Goal: Task Accomplishment & Management: Use online tool/utility

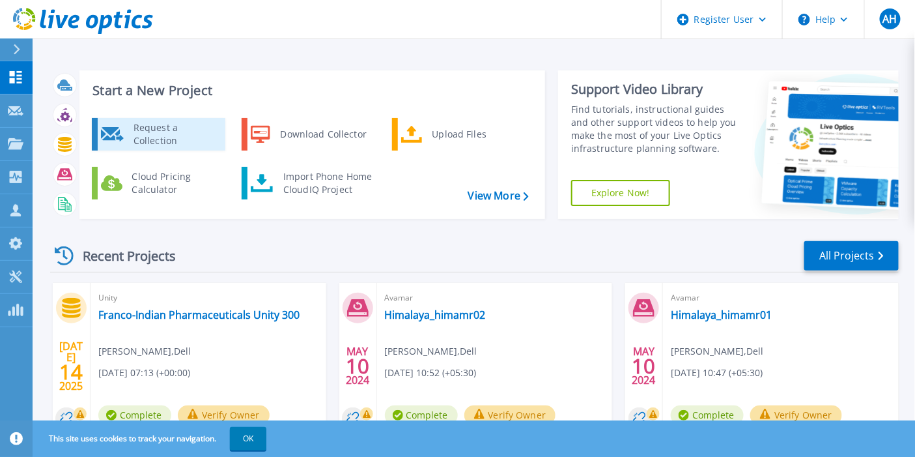
click at [171, 135] on div "Request a Collection" at bounding box center [174, 134] width 95 height 26
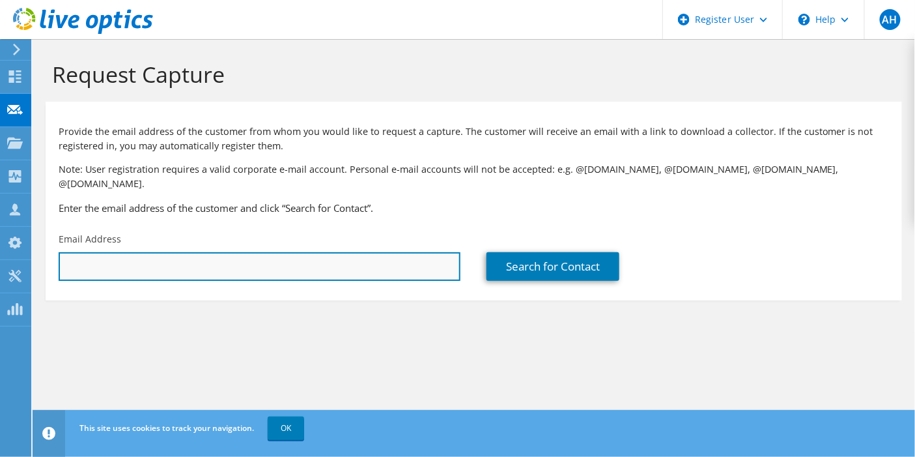
click at [271, 255] on input "text" at bounding box center [260, 266] width 402 height 29
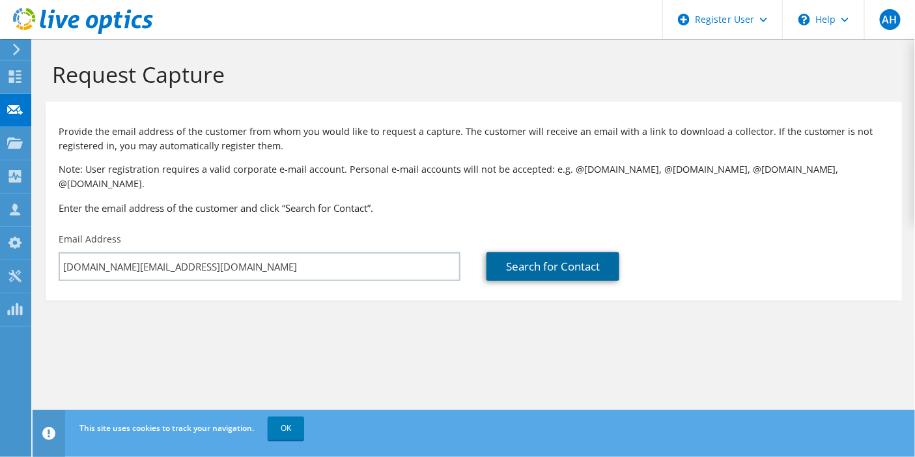
click at [593, 261] on link "Search for Contact" at bounding box center [553, 266] width 133 height 29
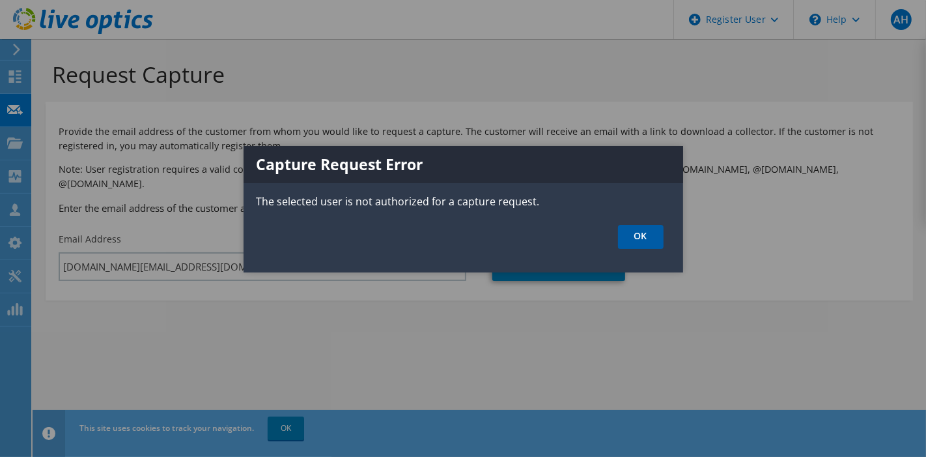
click at [621, 233] on link "OK" at bounding box center [641, 237] width 46 height 24
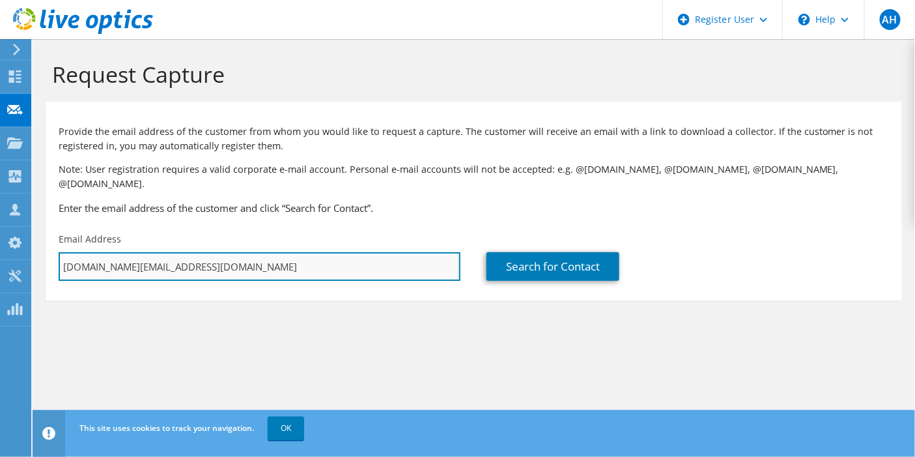
click at [219, 252] on input "[DOMAIN_NAME][EMAIL_ADDRESS][DOMAIN_NAME]" at bounding box center [260, 266] width 402 height 29
click at [182, 254] on input "[DOMAIN_NAME][EMAIL_ADDRESS][DOMAIN_NAME]" at bounding box center [260, 266] width 402 height 29
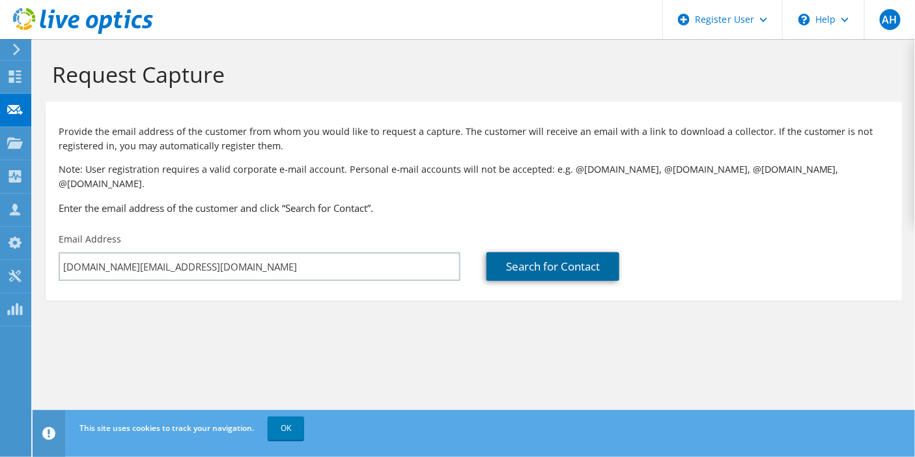
click at [575, 252] on link "Search for Contact" at bounding box center [553, 266] width 133 height 29
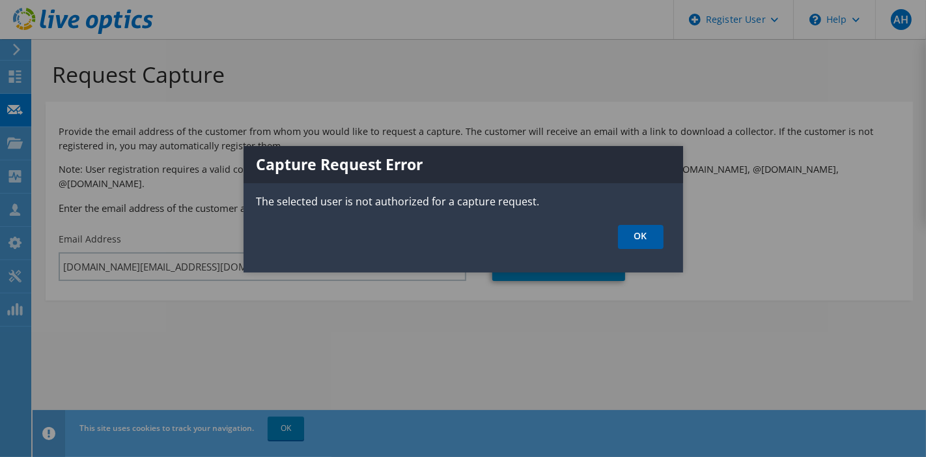
click at [633, 231] on link "OK" at bounding box center [641, 237] width 46 height 24
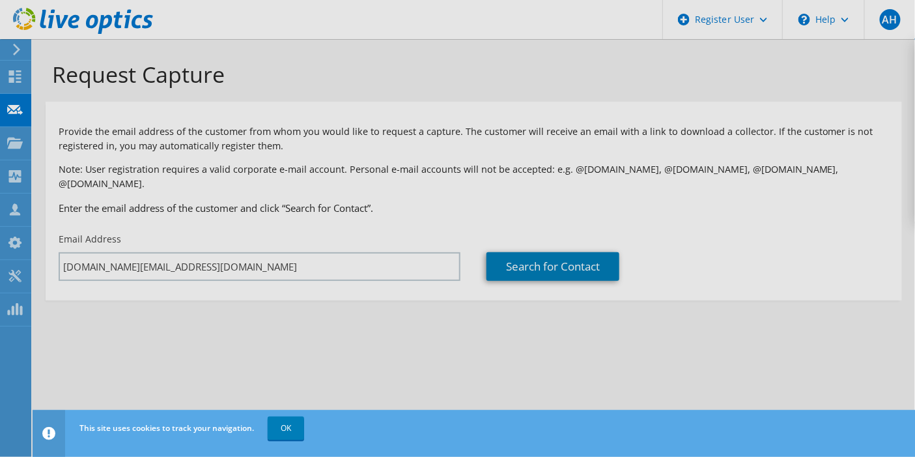
click at [250, 263] on div "Request Capture Provide the email address of the customer from whom you would l…" at bounding box center [474, 248] width 883 height 418
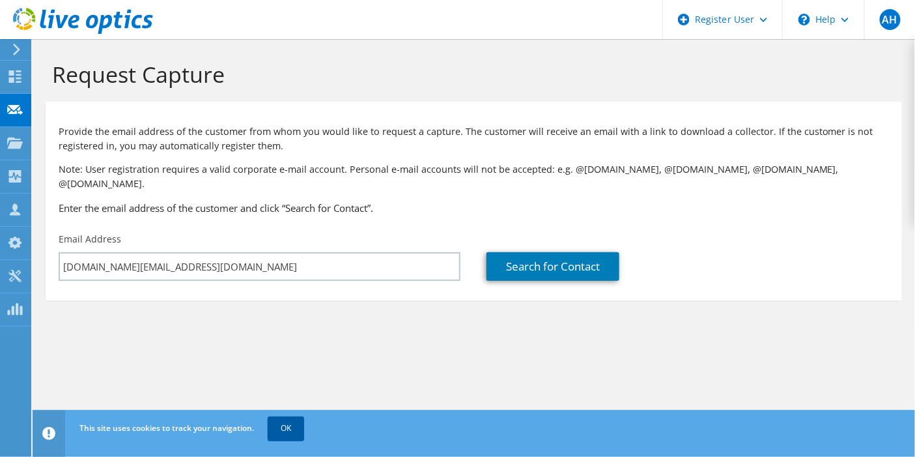
click at [285, 427] on link "OK" at bounding box center [286, 427] width 36 height 23
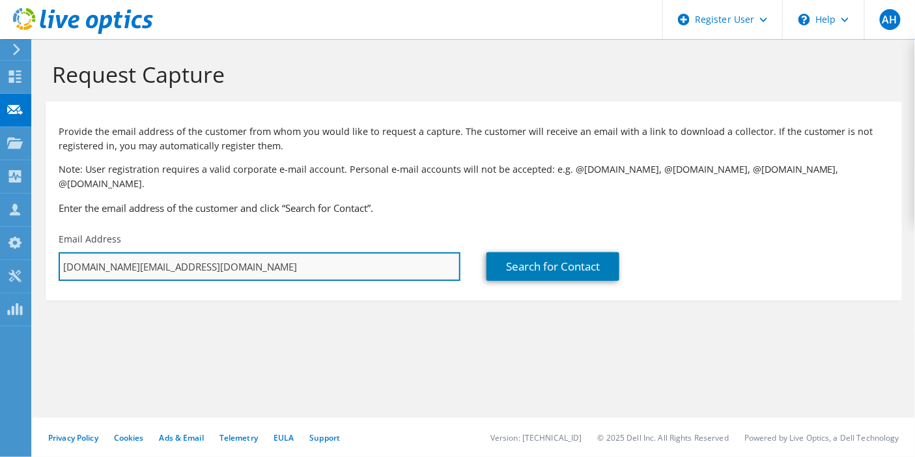
click at [217, 264] on input "[DOMAIN_NAME][EMAIL_ADDRESS][DOMAIN_NAME]" at bounding box center [260, 266] width 402 height 29
drag, startPoint x: 158, startPoint y: 255, endPoint x: 0, endPoint y: 228, distance: 160.0
click at [0, 228] on div "AH Dell User [PERSON_NAME][DOMAIN_NAME][EMAIL_ADDRESS][DOMAIN_NAME] Dell My Pro…" at bounding box center [457, 228] width 915 height 457
click at [193, 252] on input "[DOMAIN_NAME][EMAIL_ADDRESS][DOMAIN_NAME]" at bounding box center [260, 266] width 402 height 29
drag, startPoint x: 191, startPoint y: 249, endPoint x: 53, endPoint y: 248, distance: 138.1
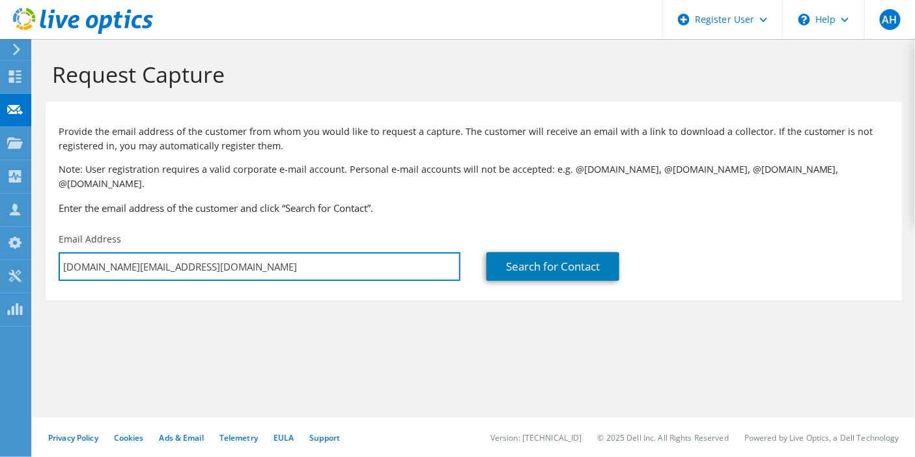
click at [53, 248] on div "Email Address [DOMAIN_NAME][EMAIL_ADDRESS][DOMAIN_NAME]" at bounding box center [260, 256] width 428 height 61
paste input "[PERSON_NAME].[PERSON_NAME]"
type input "[PERSON_NAME][EMAIL_ADDRESS][PERSON_NAME][DOMAIN_NAME]"
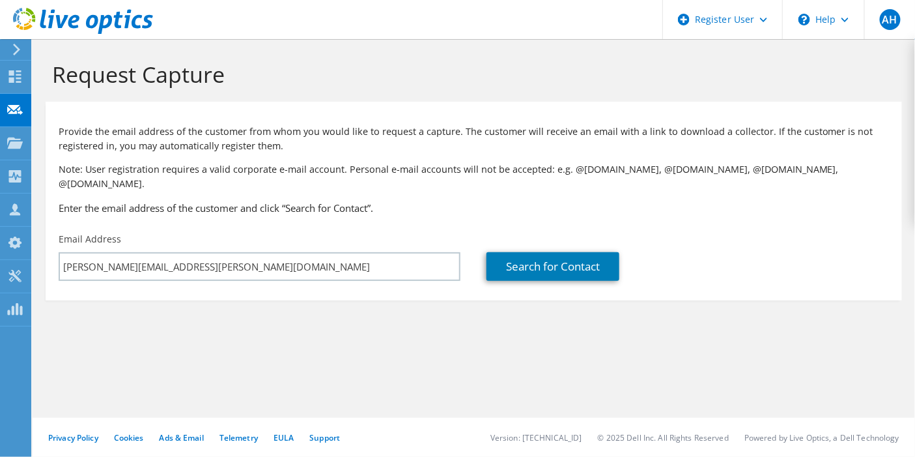
click at [235, 347] on section "Request Capture Provide the email address of the customer from whom you would l…" at bounding box center [474, 202] width 883 height 326
click at [558, 252] on link "Search for Contact" at bounding box center [553, 266] width 133 height 29
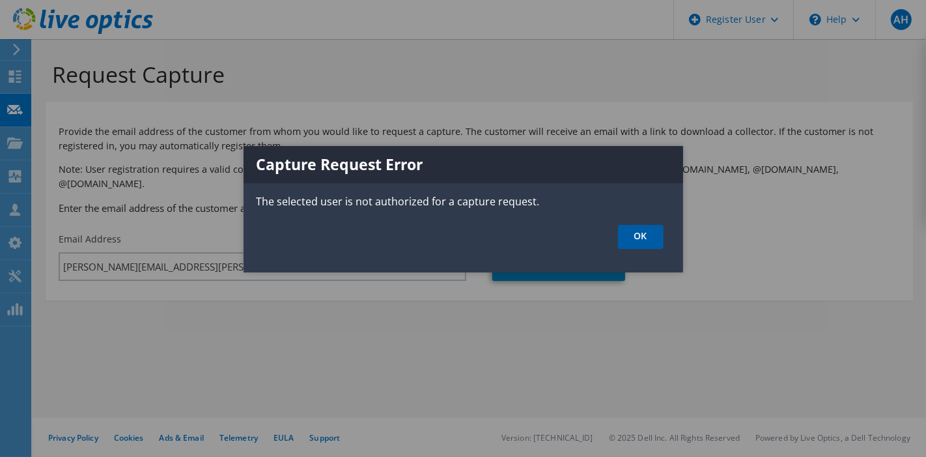
drag, startPoint x: 642, startPoint y: 240, endPoint x: 610, endPoint y: 263, distance: 39.2
click at [642, 239] on link "OK" at bounding box center [641, 237] width 46 height 24
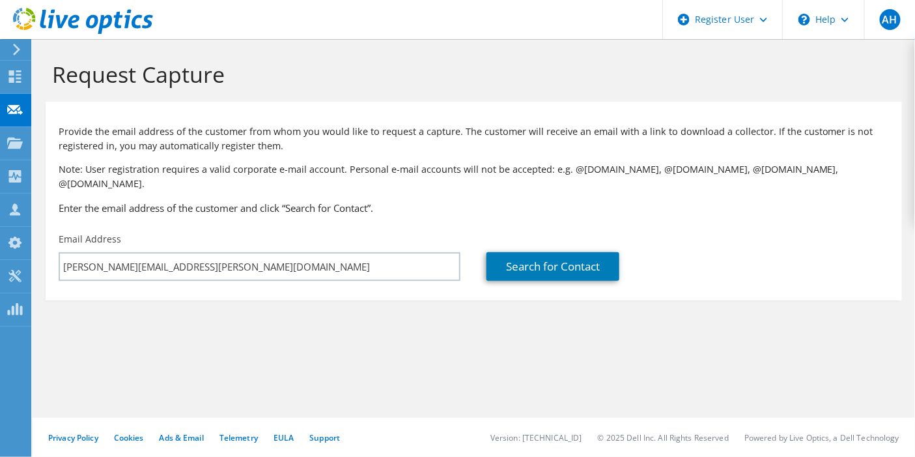
click at [395, 377] on div "Request Capture Provide the email address of the customer from whom you would l…" at bounding box center [474, 248] width 883 height 418
click at [20, 145] on use at bounding box center [15, 142] width 16 height 11
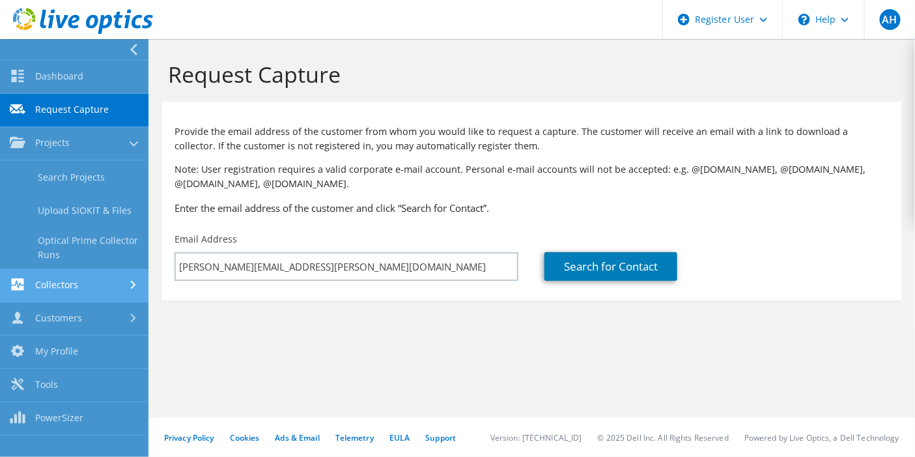
click at [101, 285] on link "Collectors" at bounding box center [74, 285] width 149 height 33
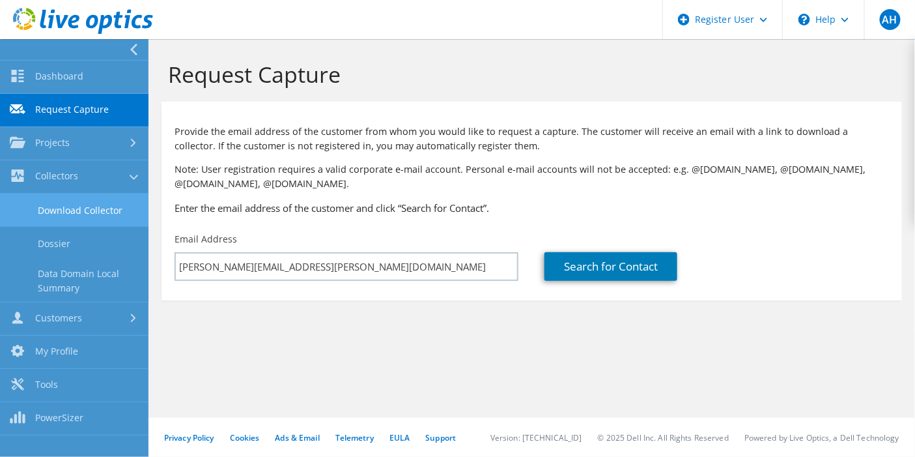
click at [122, 216] on link "Download Collector" at bounding box center [74, 209] width 149 height 33
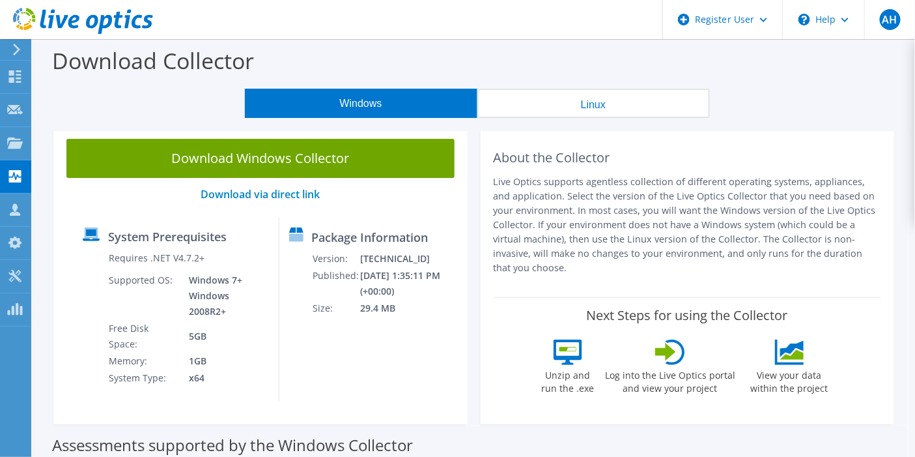
click at [622, 106] on button "Linux" at bounding box center [594, 103] width 233 height 29
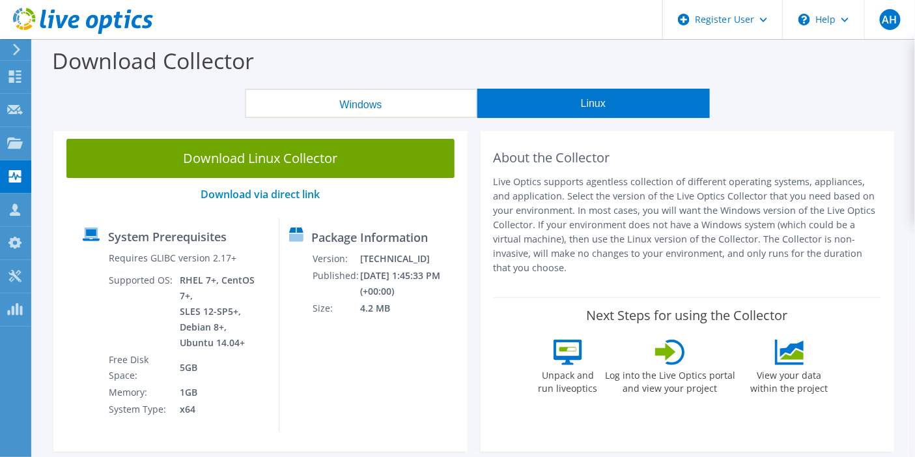
click at [349, 105] on button "Windows" at bounding box center [361, 103] width 233 height 29
